Goal: Transaction & Acquisition: Purchase product/service

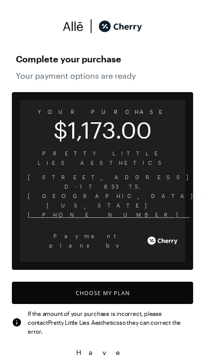
scroll to position [4, 0]
click at [132, 282] on button "Choose My Plan" at bounding box center [102, 293] width 181 height 22
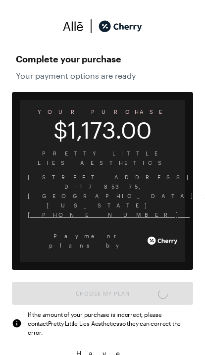
scroll to position [829, 0]
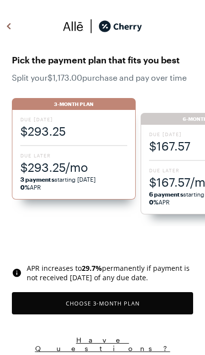
click at [181, 181] on span "$167.57/mo" at bounding box center [202, 182] width 107 height 16
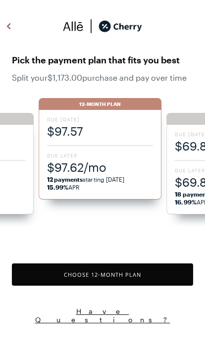
click at [143, 274] on button "Choose 12 -Month Plan" at bounding box center [102, 274] width 181 height 22
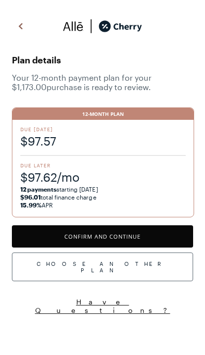
click at [161, 237] on button "Confirm and Continue" at bounding box center [102, 236] width 181 height 22
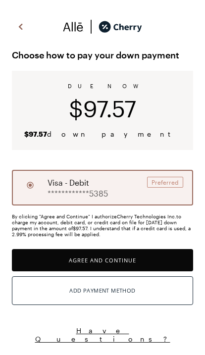
click at [158, 295] on button "Add Payment Method" at bounding box center [102, 290] width 181 height 29
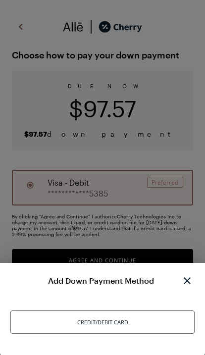
click at [143, 323] on div "Credit/Debit Card" at bounding box center [102, 321] width 185 height 23
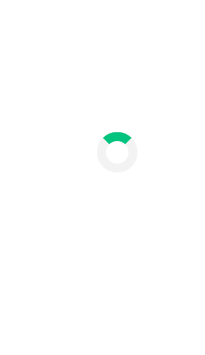
scroll to position [41, 0]
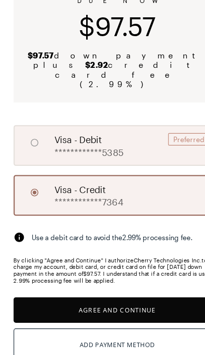
click at [109, 154] on div "**********" at bounding box center [102, 172] width 181 height 36
radio input "true"
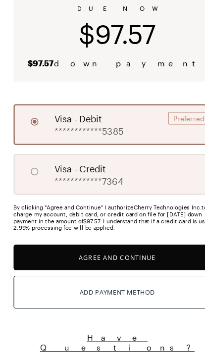
click at [133, 258] on button "Agree and Continue" at bounding box center [102, 269] width 181 height 22
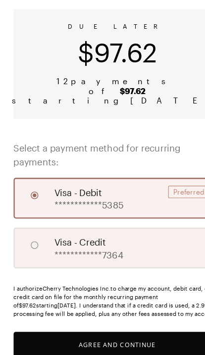
click at [122, 335] on button "Agree and Continue" at bounding box center [102, 346] width 181 height 22
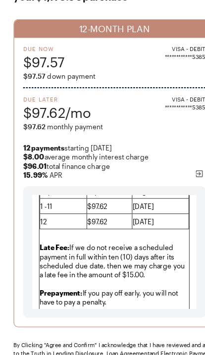
scroll to position [1001, 0]
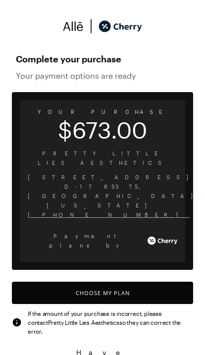
scroll to position [829, 0]
click at [142, 282] on button "Choose My Plan" at bounding box center [102, 293] width 181 height 22
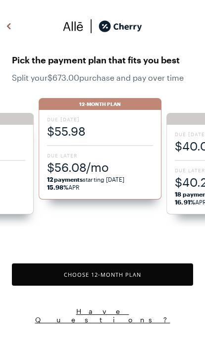
click at [142, 275] on button "Choose 12 -Month Plan" at bounding box center [102, 274] width 181 height 22
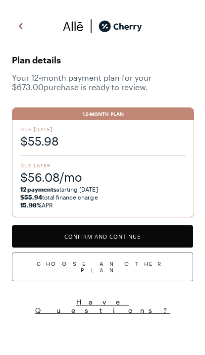
click at [151, 234] on button "Confirm and Continue" at bounding box center [102, 236] width 181 height 22
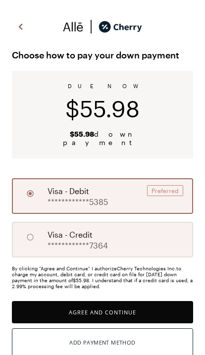
click at [148, 303] on button "Agree and Continue" at bounding box center [102, 312] width 181 height 22
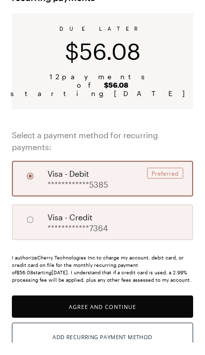
scroll to position [61, 0]
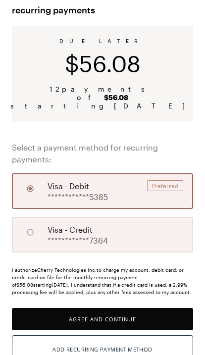
click at [147, 309] on button "Agree and Continue" at bounding box center [102, 319] width 181 height 22
